Goal: Use online tool/utility: Utilize a website feature to perform a specific function

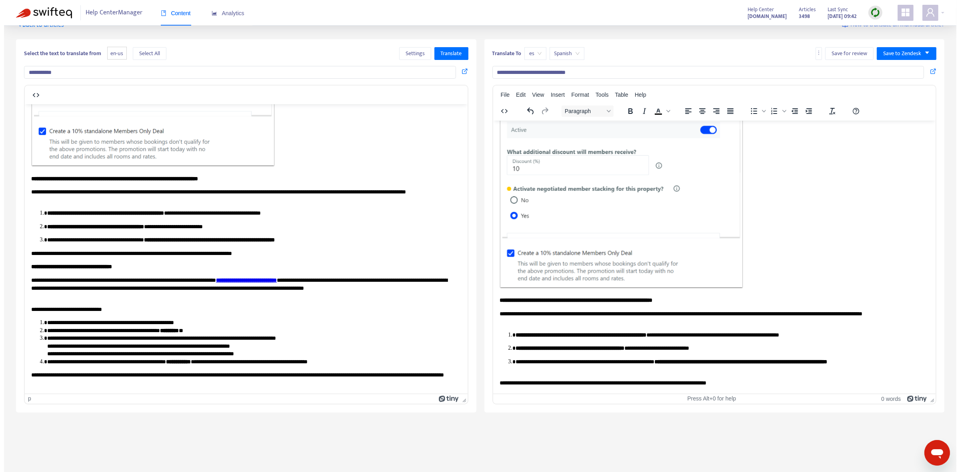
scroll to position [25, 0]
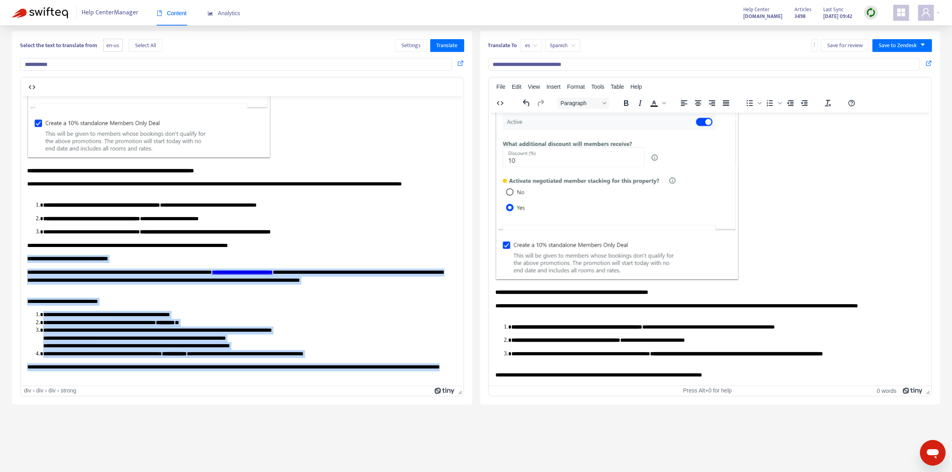
drag, startPoint x: 28, startPoint y: 250, endPoint x: 247, endPoint y: 375, distance: 252.5
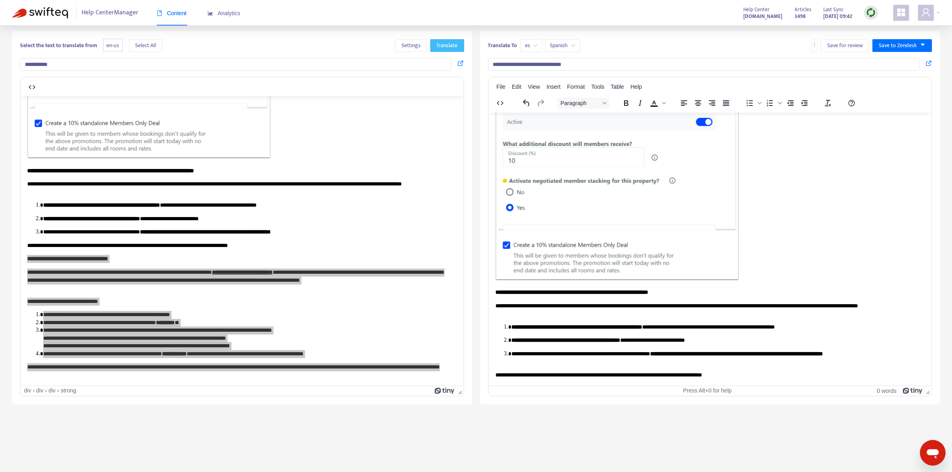
click at [450, 45] on span "Translate" at bounding box center [447, 45] width 21 height 9
